Goal: Information Seeking & Learning: Learn about a topic

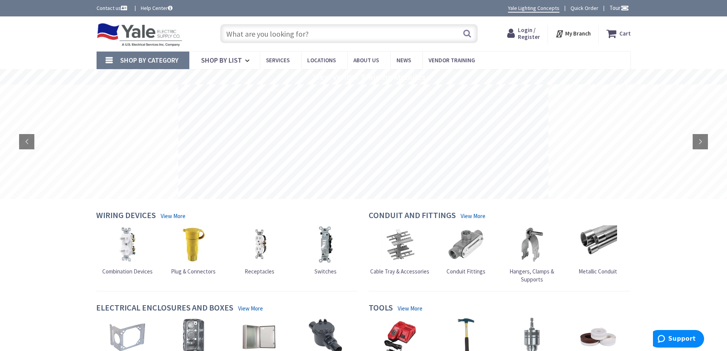
click at [267, 34] on input "text" at bounding box center [349, 33] width 258 height 19
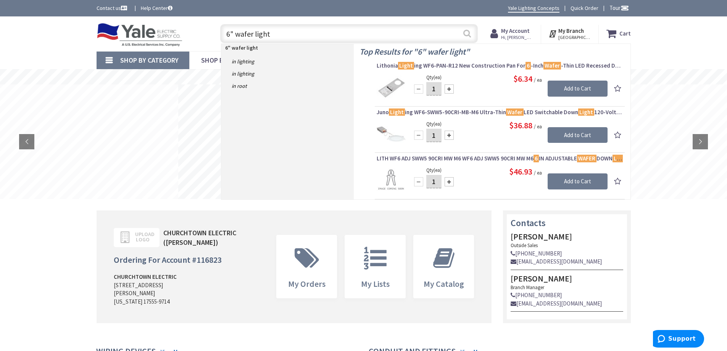
type input "6" wafer light"
click at [468, 32] on button "Search" at bounding box center [467, 33] width 10 height 17
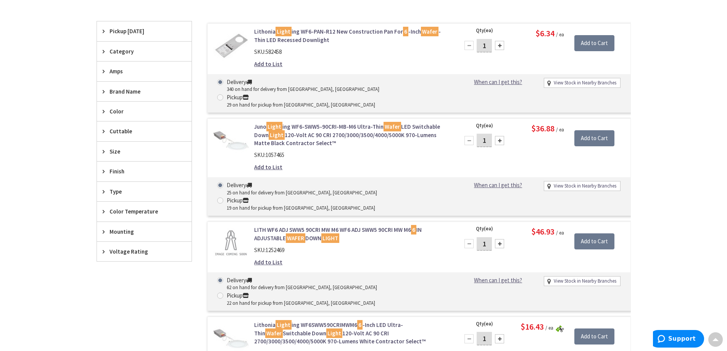
scroll to position [191, 0]
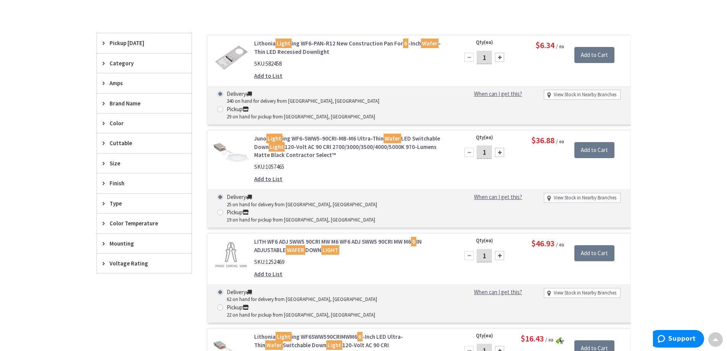
click at [334, 134] on link "Juno Light ing WF6-SWW5-90CRI-MB-M6 Ultra-Thin Wafer LED Switchable Down Light …" at bounding box center [351, 146] width 194 height 24
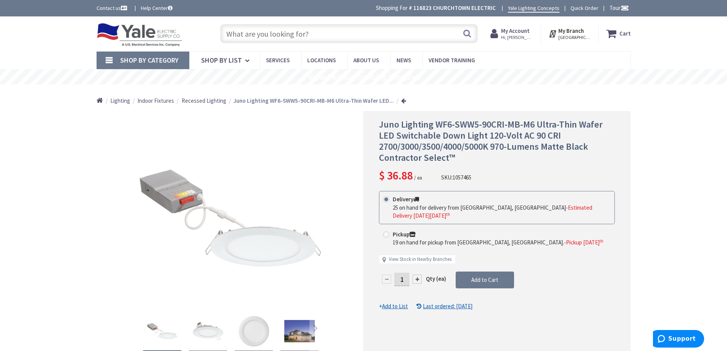
click at [267, 34] on input "text" at bounding box center [349, 33] width 258 height 19
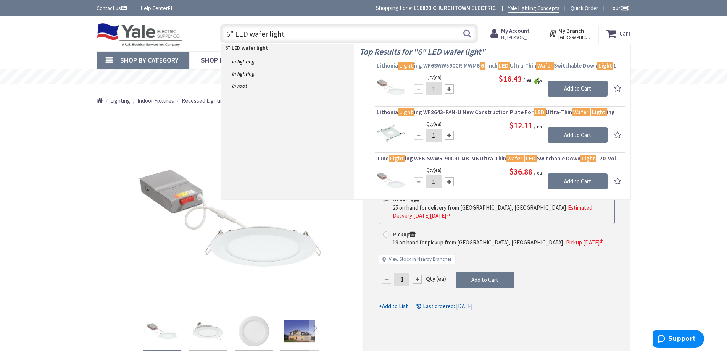
type input "6" LED wafer light"
click at [433, 63] on span "Lithonia Light ing WF6SWW590CRIMWM6 6 -Inch LED Ultra-Thin Wafer Switchable Dow…" at bounding box center [500, 66] width 246 height 8
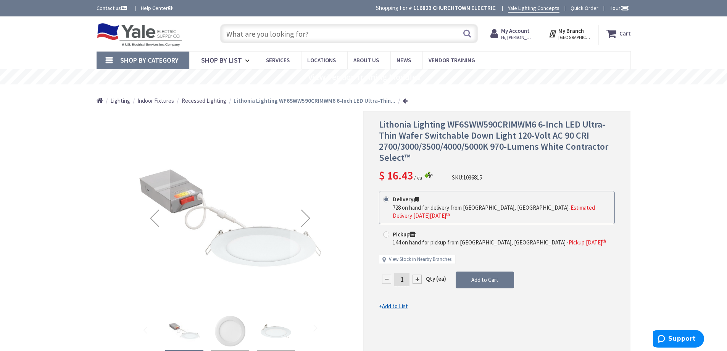
scroll to position [38, 0]
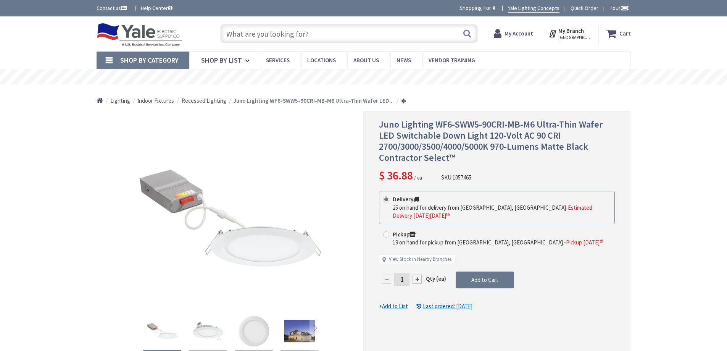
drag, startPoint x: 0, startPoint y: 0, endPoint x: 247, endPoint y: 32, distance: 249.3
click at [247, 32] on input "text" at bounding box center [349, 33] width 258 height 19
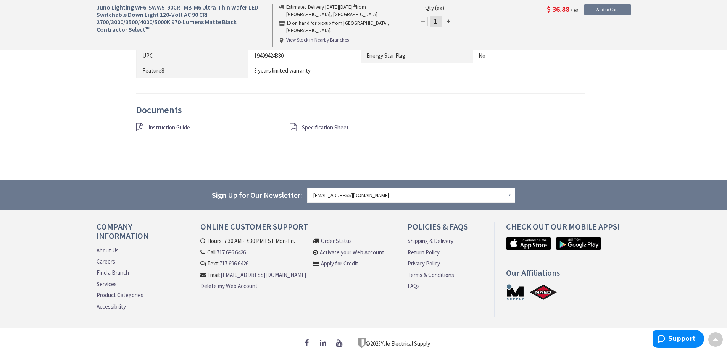
scroll to position [29, 0]
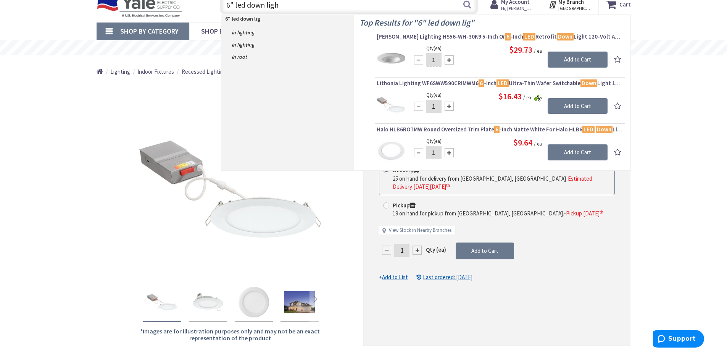
type input "6" led down light"
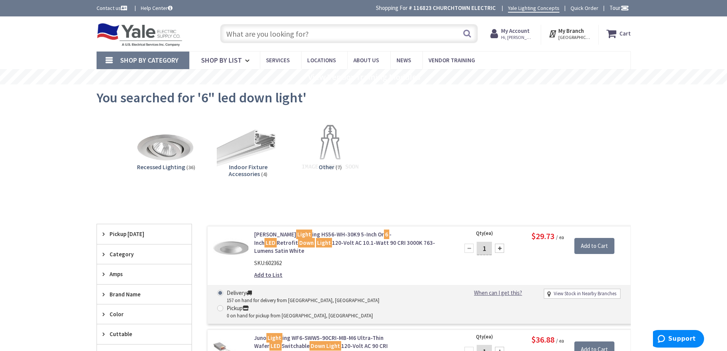
click at [328, 35] on input "text" at bounding box center [349, 33] width 258 height 19
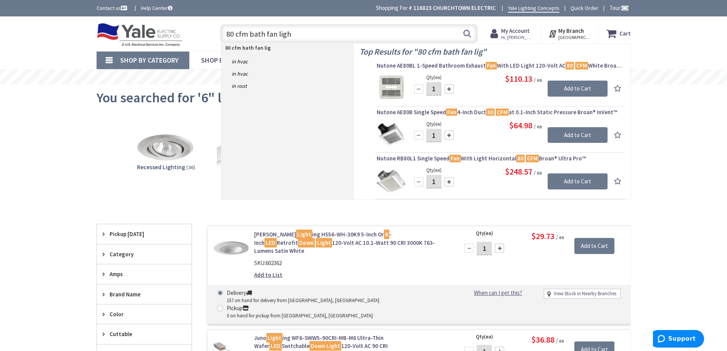
type input "80 cfm bath fan light"
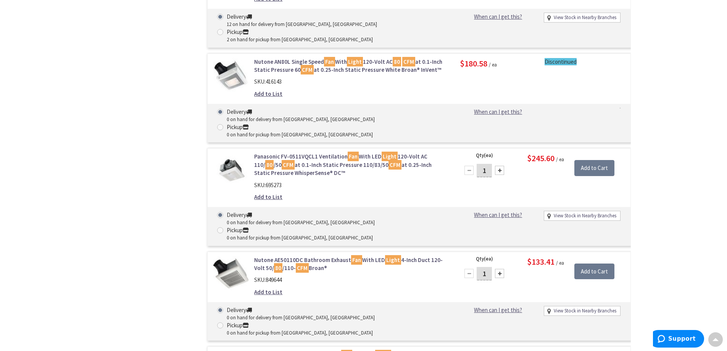
scroll to position [954, 0]
